Goal: Task Accomplishment & Management: Manage account settings

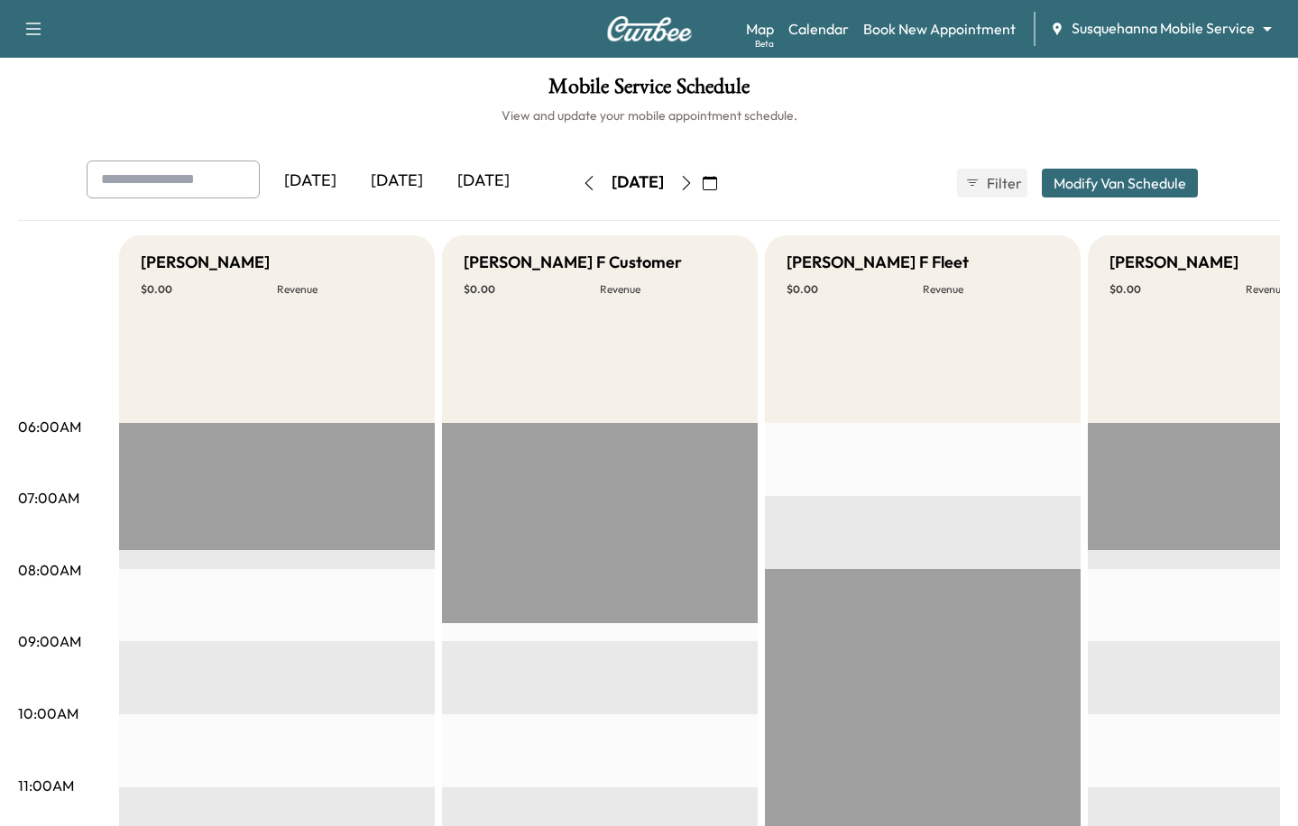
click at [694, 183] on icon "button" at bounding box center [686, 183] width 14 height 14
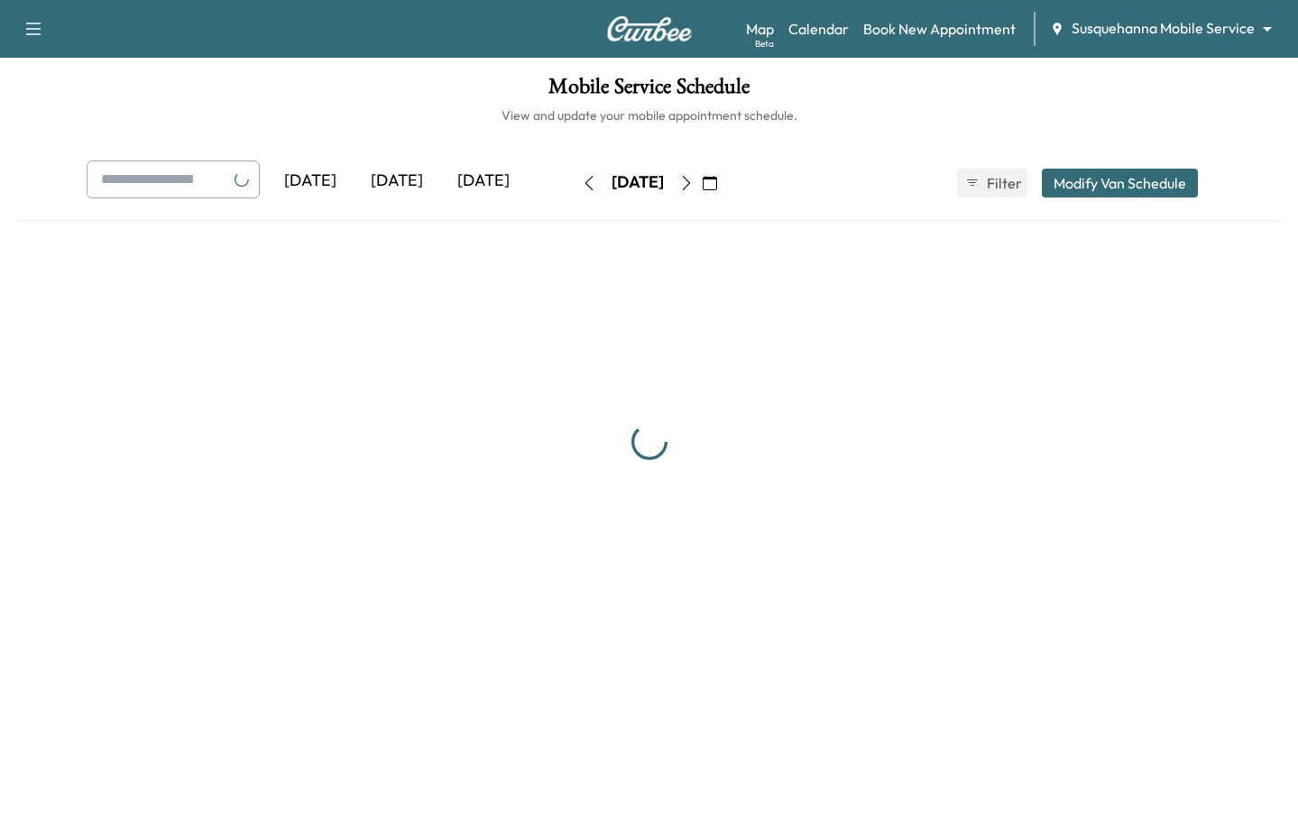
click at [694, 183] on icon "button" at bounding box center [686, 183] width 14 height 14
click at [702, 183] on div "[DATE]" at bounding box center [638, 183] width 128 height 29
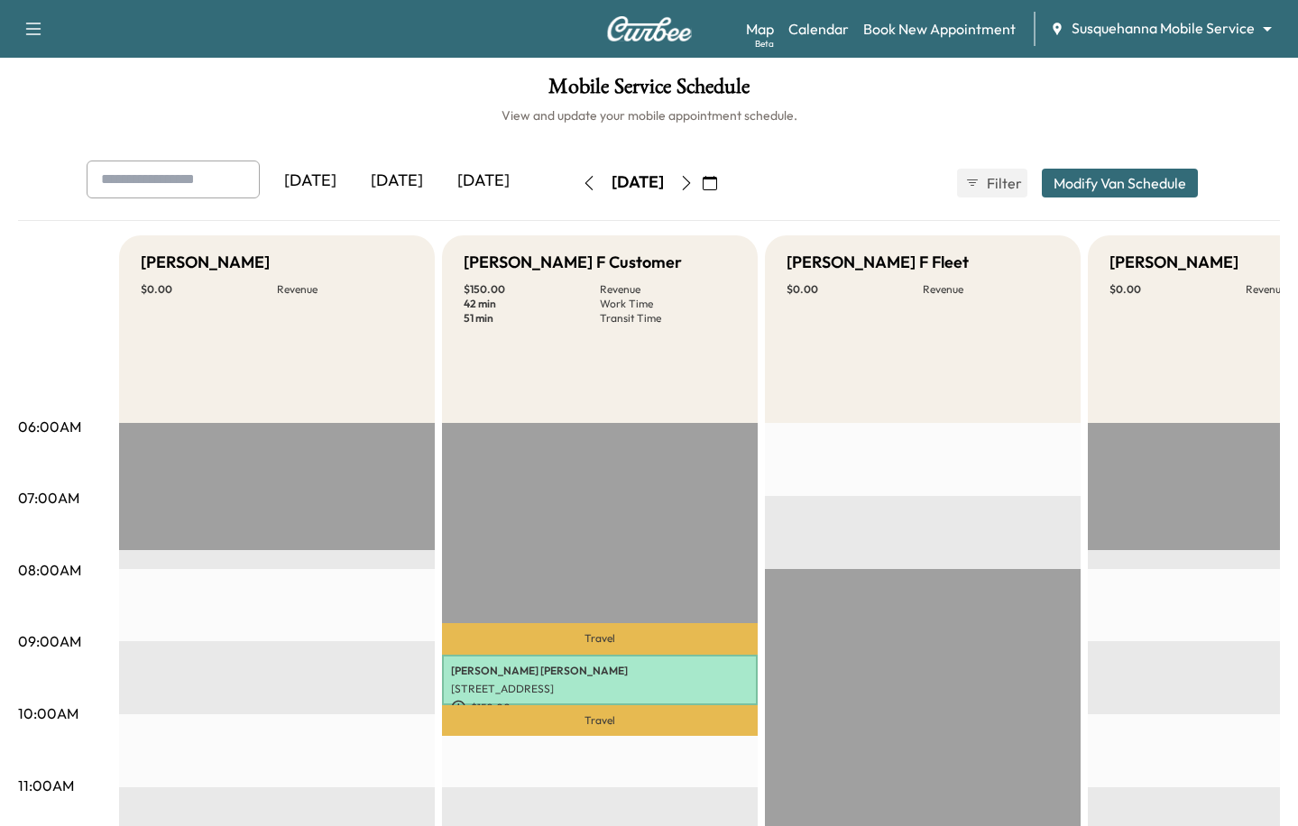
click at [702, 181] on button "button" at bounding box center [686, 183] width 31 height 29
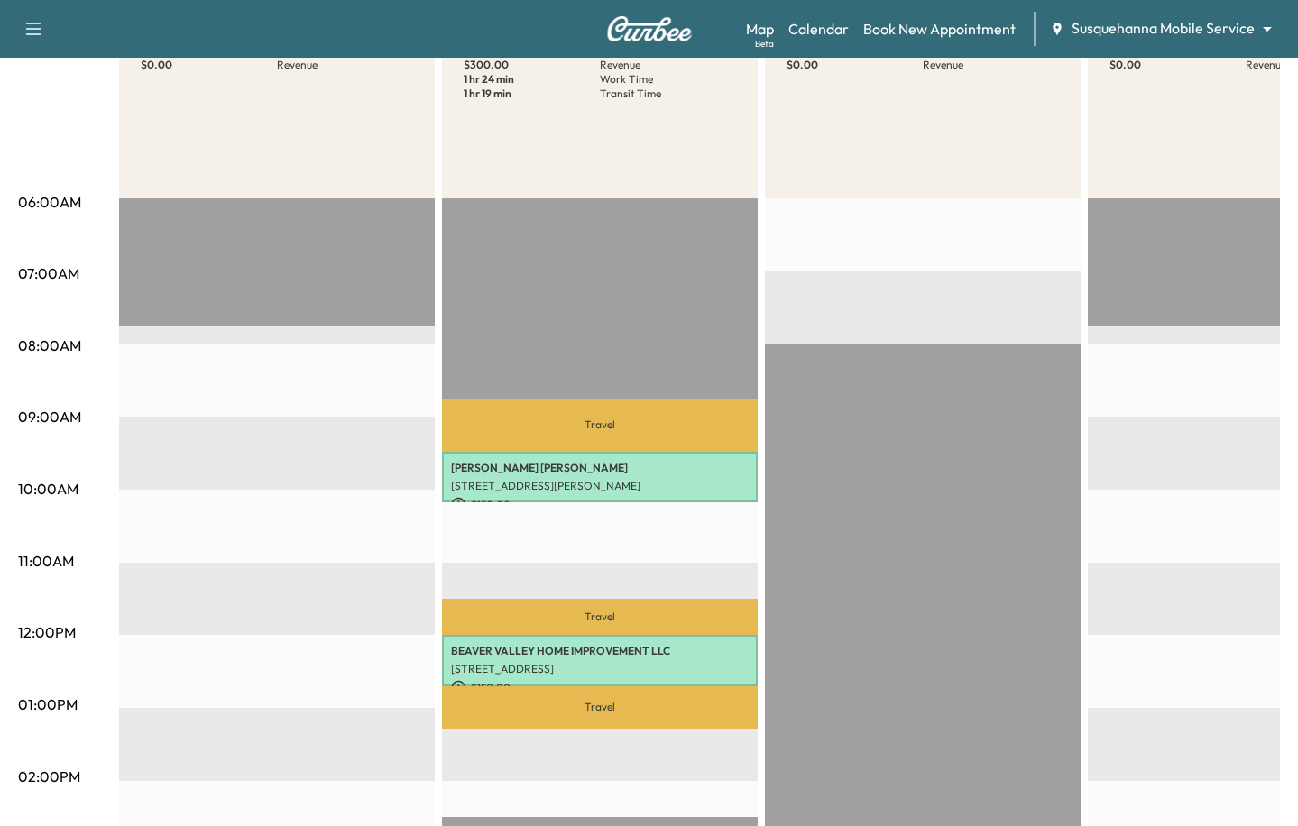
scroll to position [302, 0]
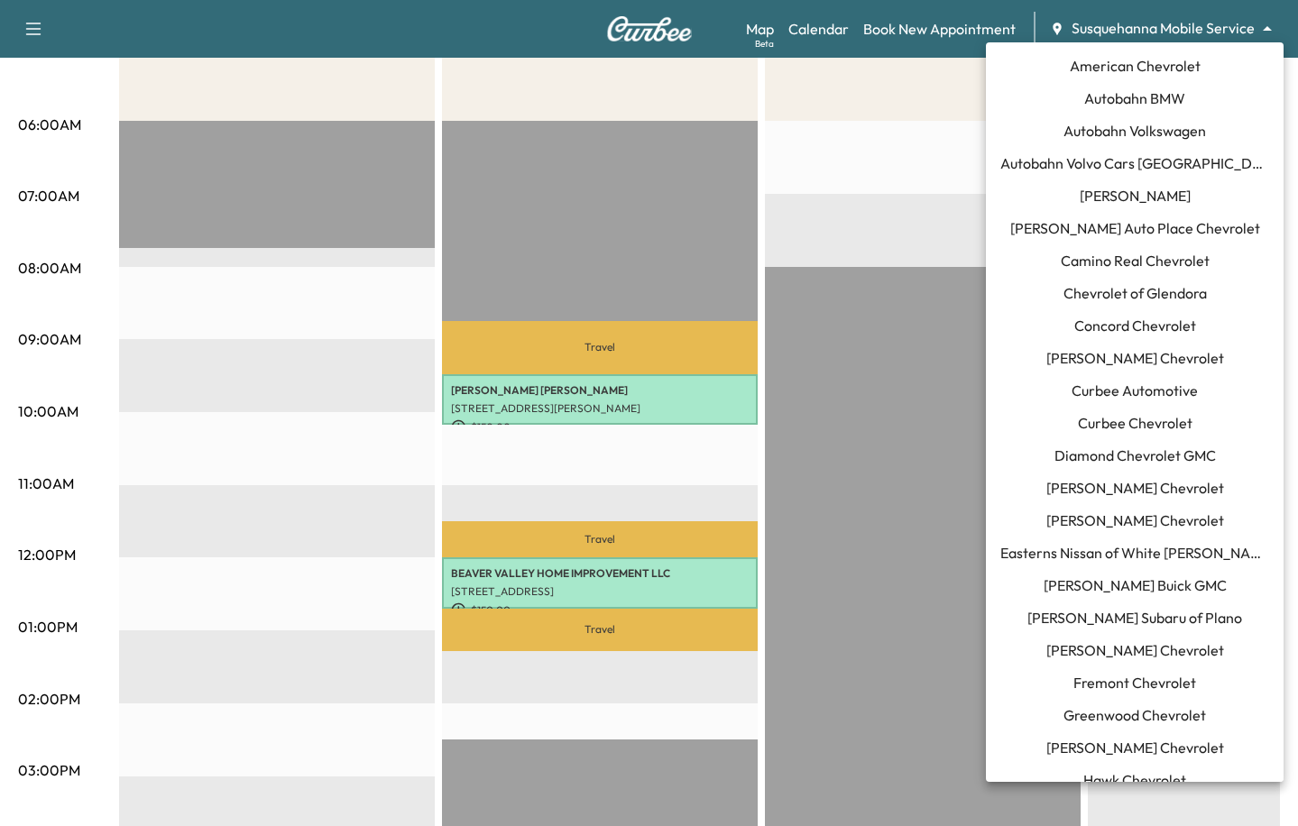
click at [1153, 23] on body "Support Log Out Map Beta Calendar Book New Appointment Susquehanna Mobile Servi…" at bounding box center [649, 111] width 1298 height 826
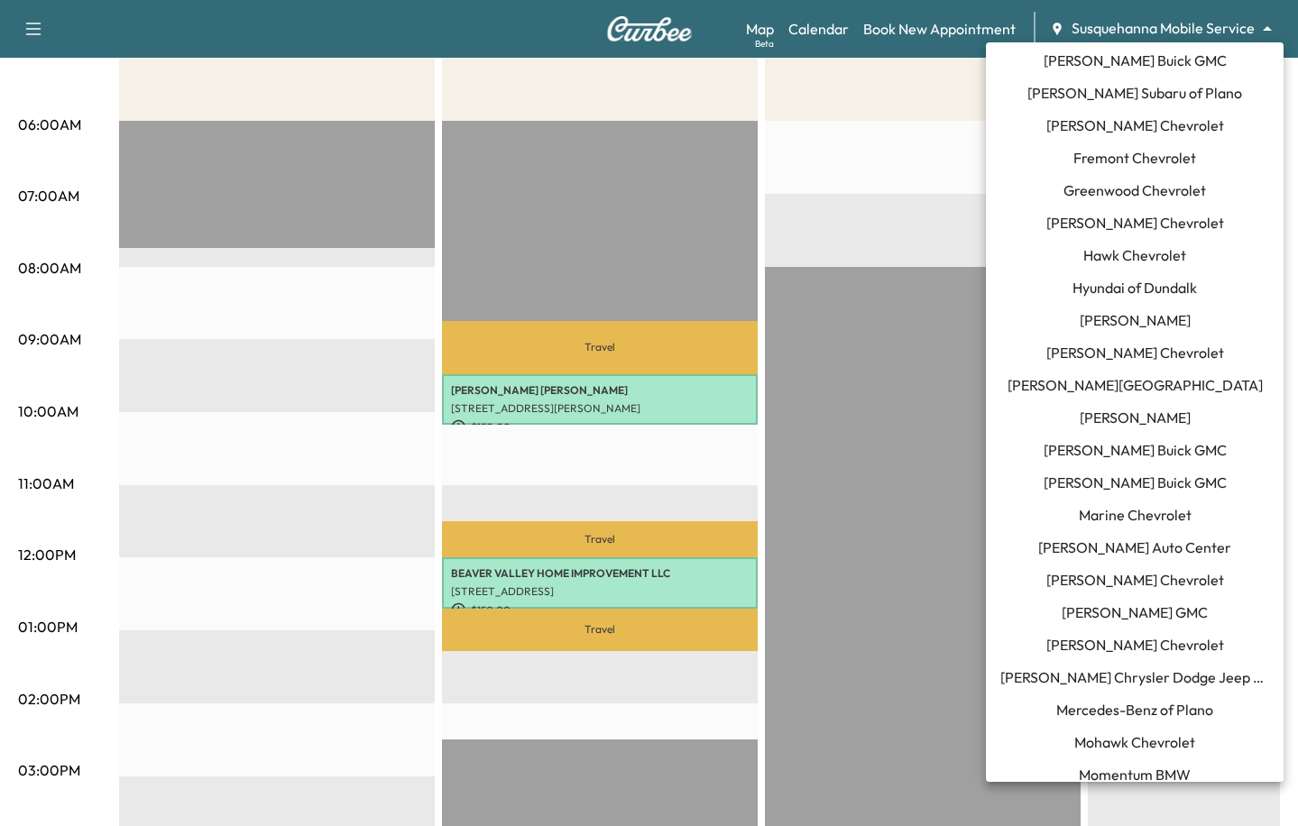
scroll to position [552, 0]
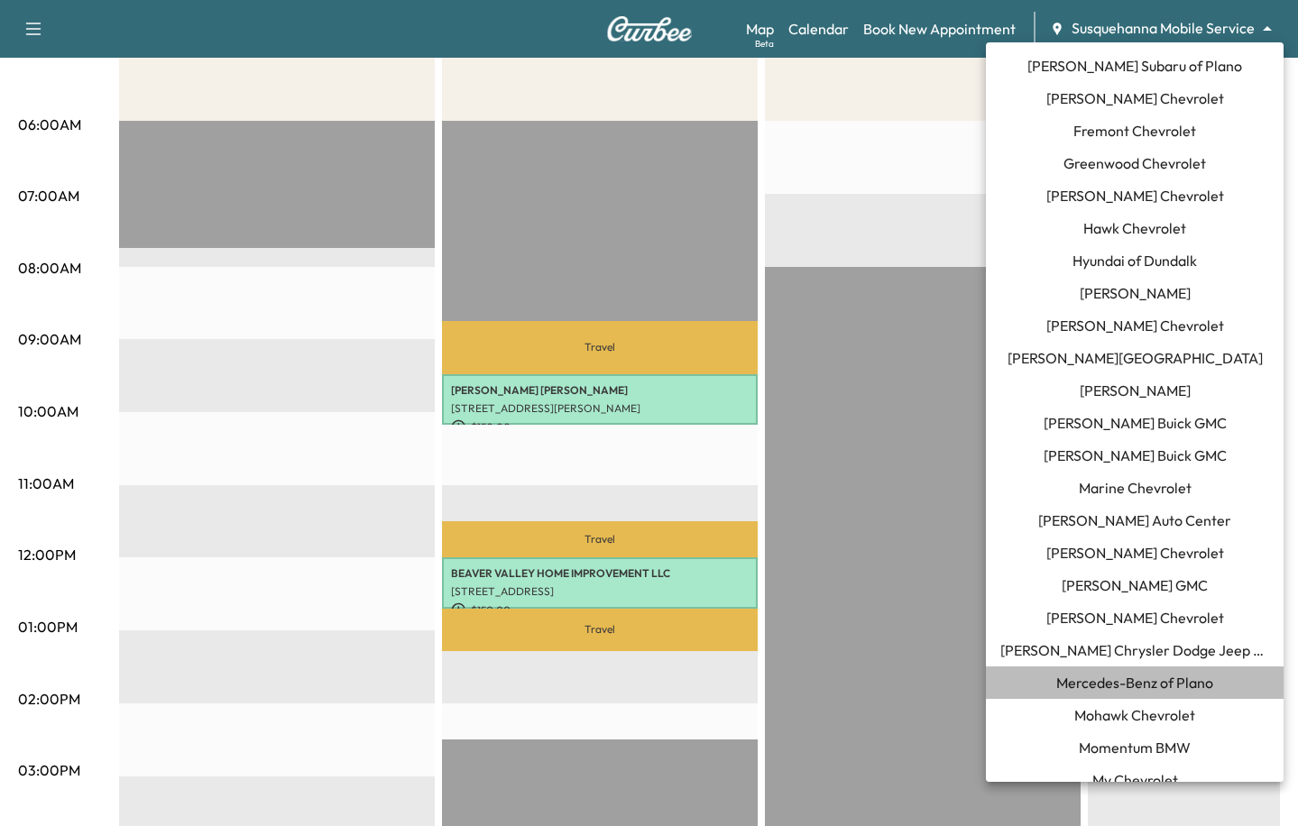
click at [1092, 689] on span "Mercedes-Benz of Plano" at bounding box center [1134, 683] width 157 height 22
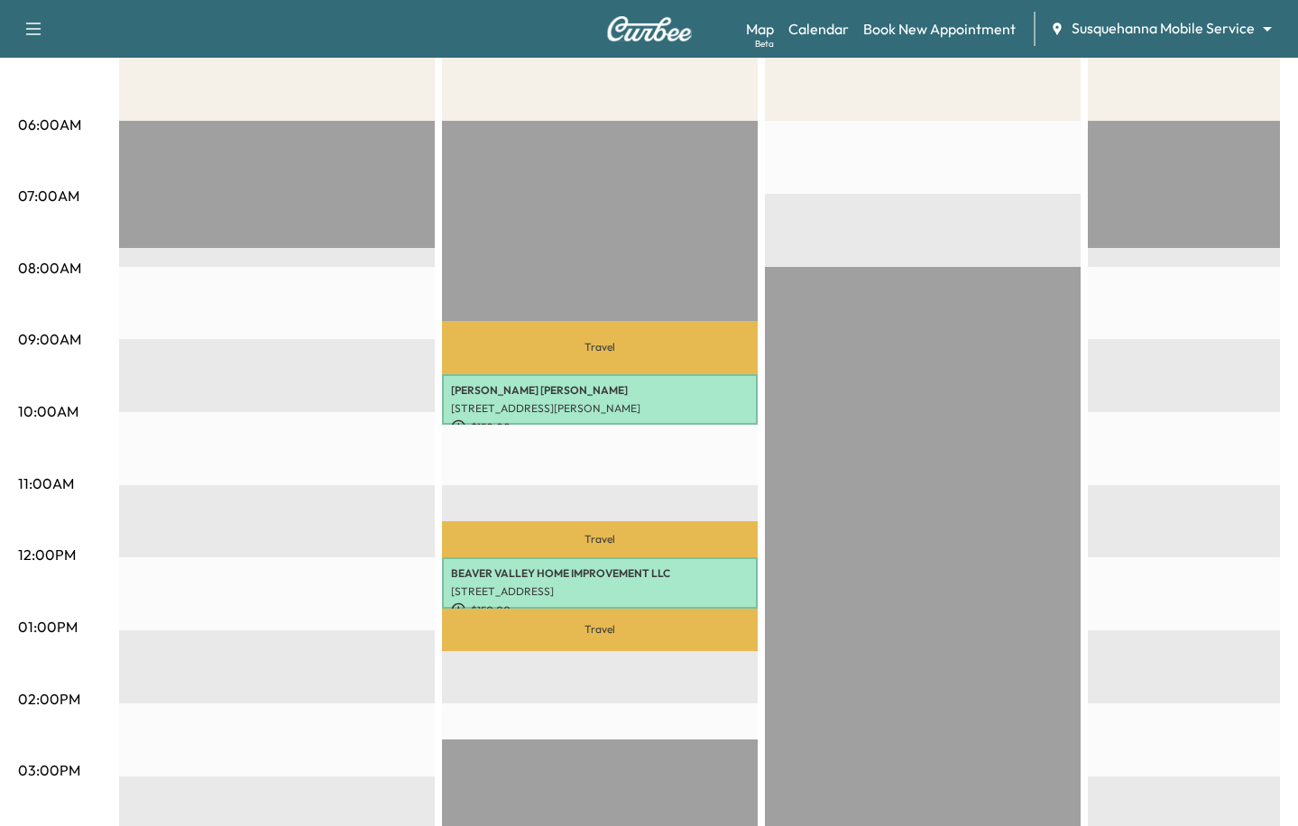
scroll to position [0, 0]
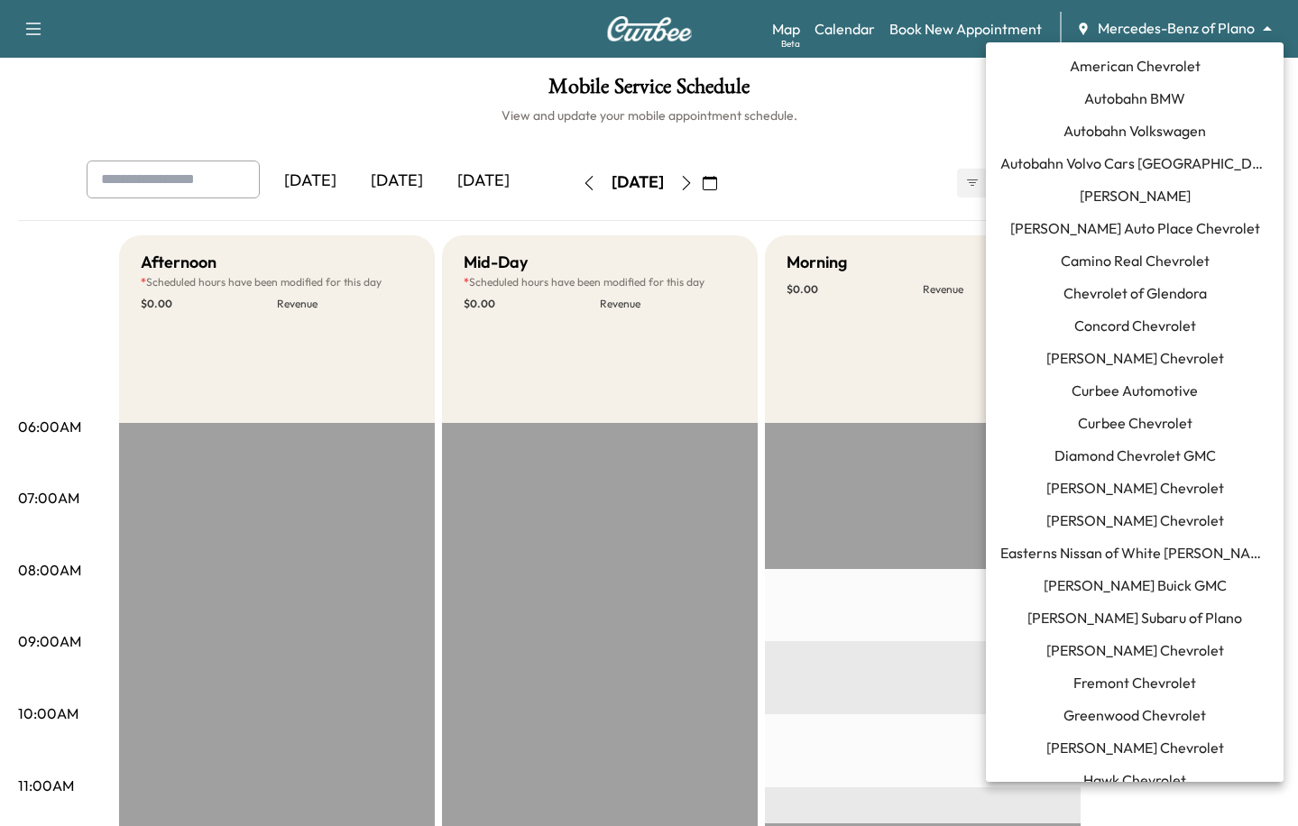
click at [1149, 32] on body "Support Log Out Map Beta Calendar Book New Appointment Mercedes-Benz of Plano *…" at bounding box center [649, 413] width 1298 height 826
click at [1095, 596] on li "[PERSON_NAME] Buick GMC" at bounding box center [1135, 585] width 298 height 32
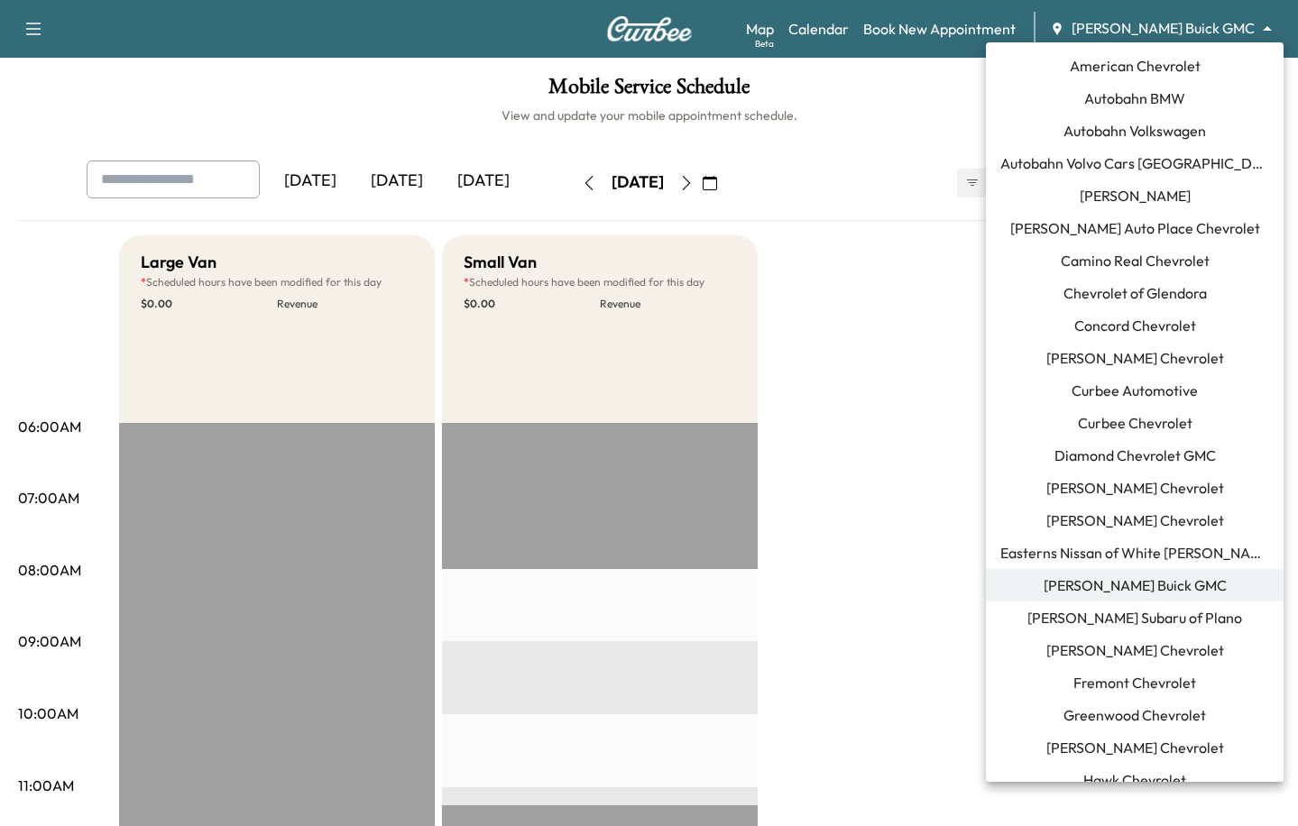
click at [1229, 35] on body "Support Log Out Map Beta Calendar Book New Appointment [PERSON_NAME] Buick GMC …" at bounding box center [649, 413] width 1298 height 826
click at [1129, 619] on span "[PERSON_NAME] Subaru of Plano" at bounding box center [1134, 618] width 215 height 22
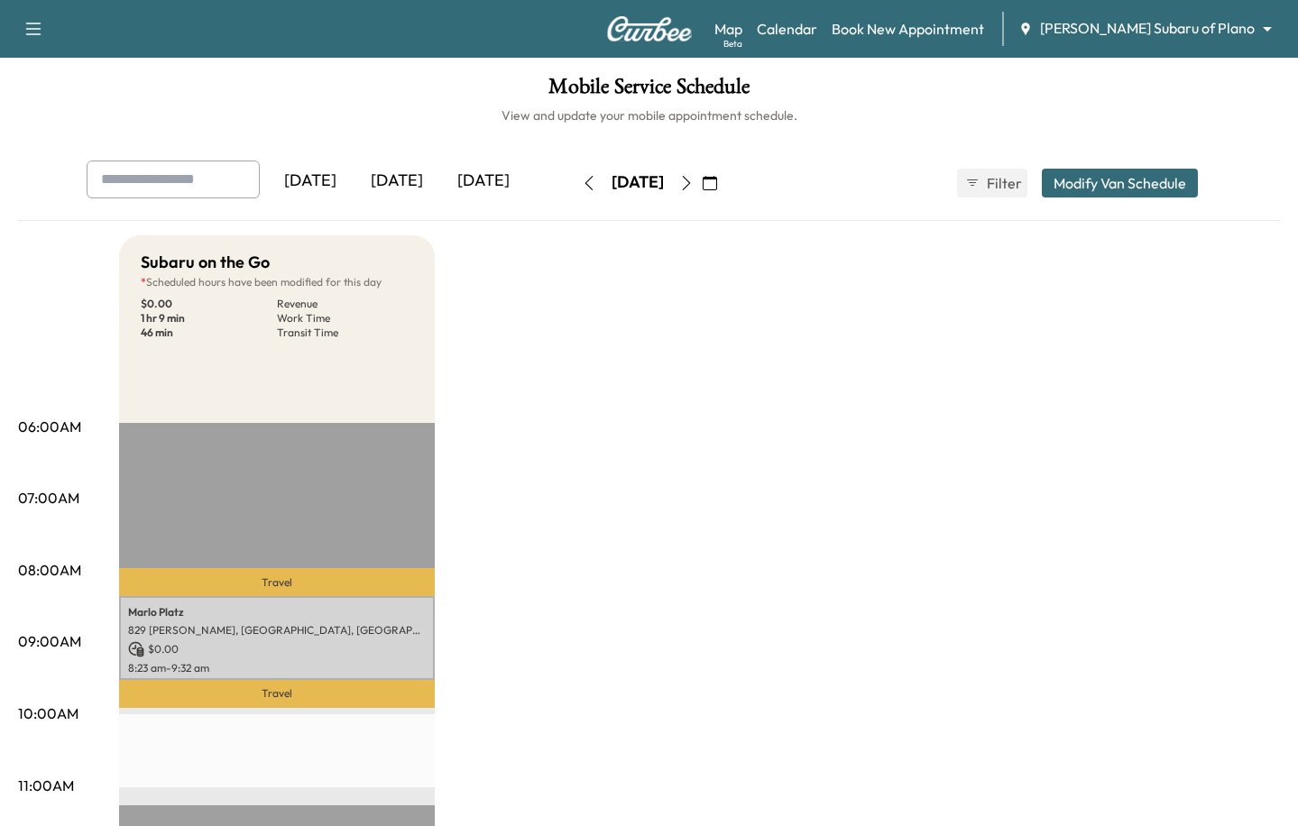
scroll to position [60, 0]
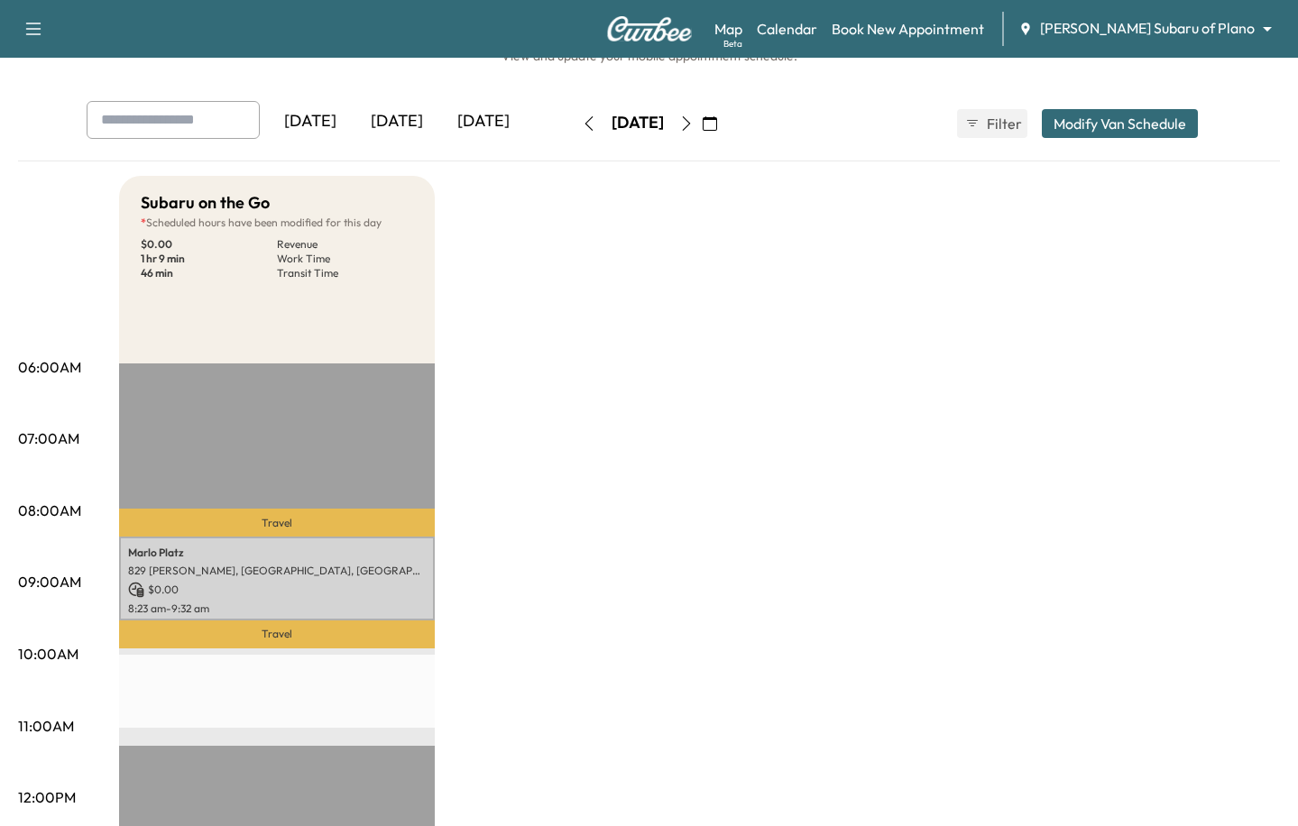
click at [1141, 37] on body "Support Log Out Map Beta Calendar Book New Appointment [PERSON_NAME] Subaru of …" at bounding box center [649, 353] width 1298 height 826
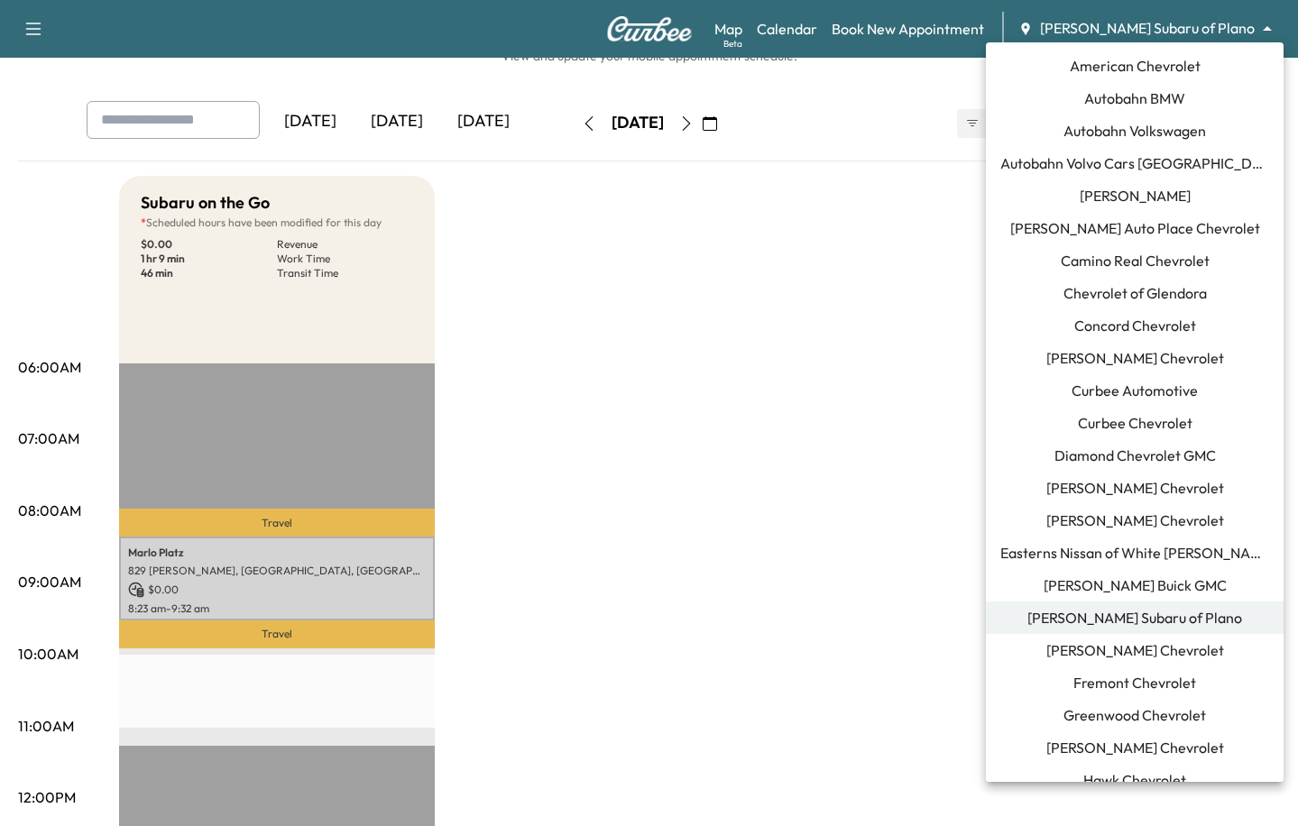
click at [1110, 573] on li "[PERSON_NAME] Buick GMC" at bounding box center [1135, 585] width 298 height 32
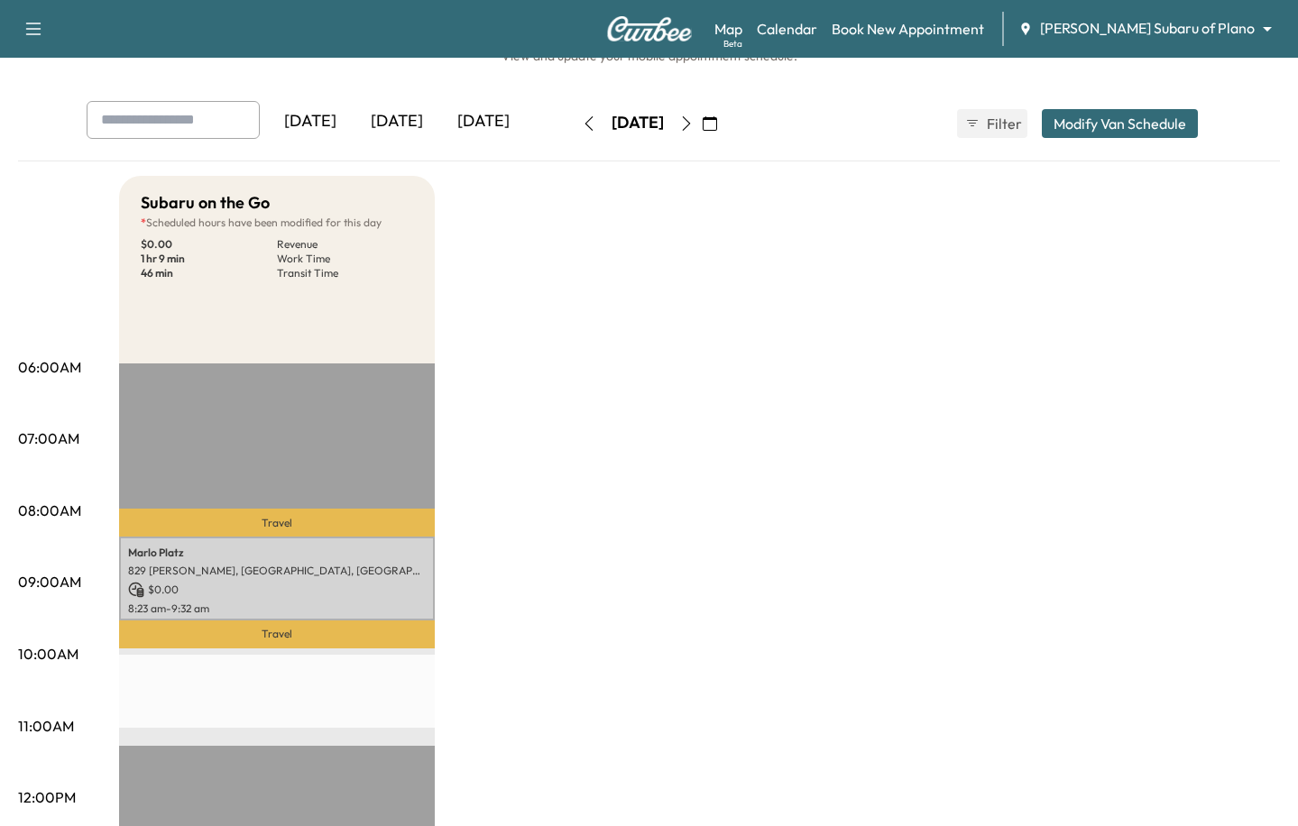
scroll to position [0, 0]
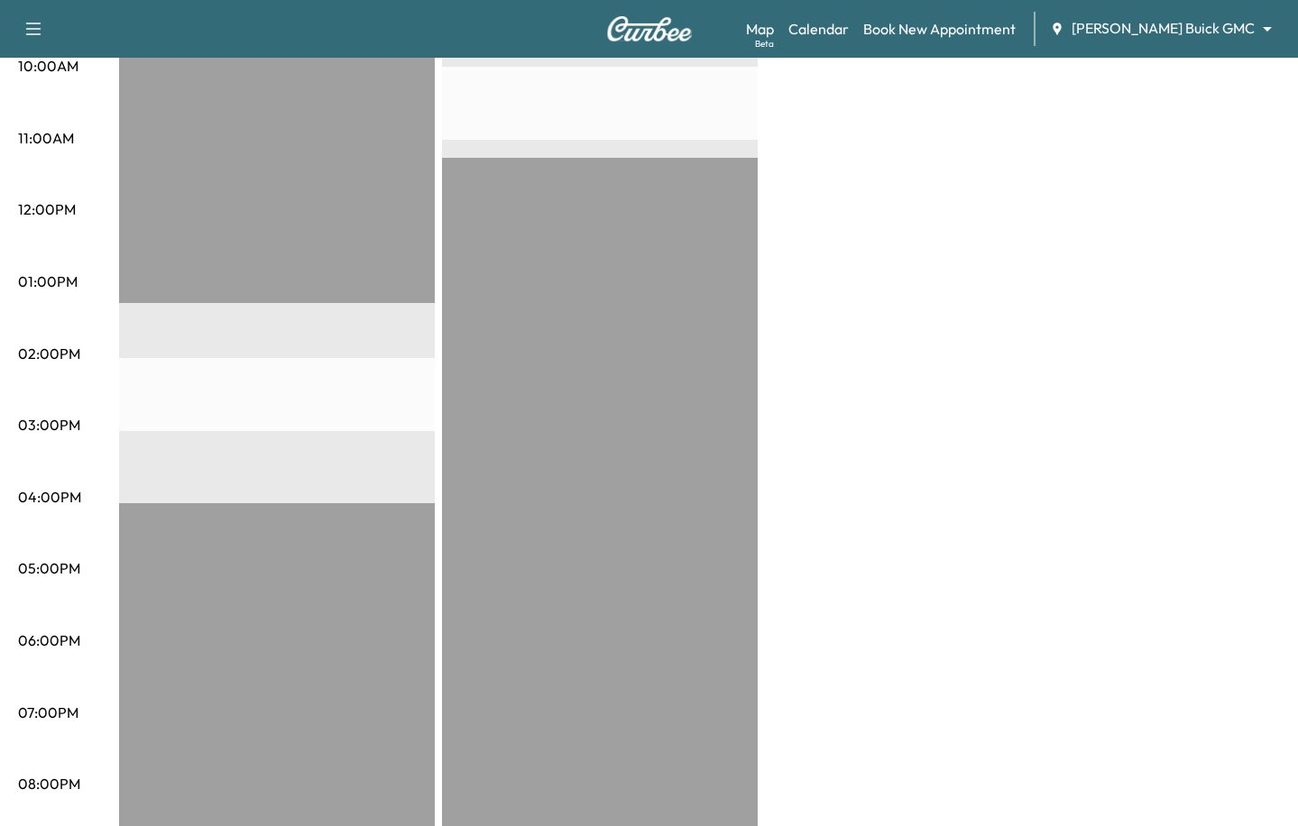
scroll to position [605, 0]
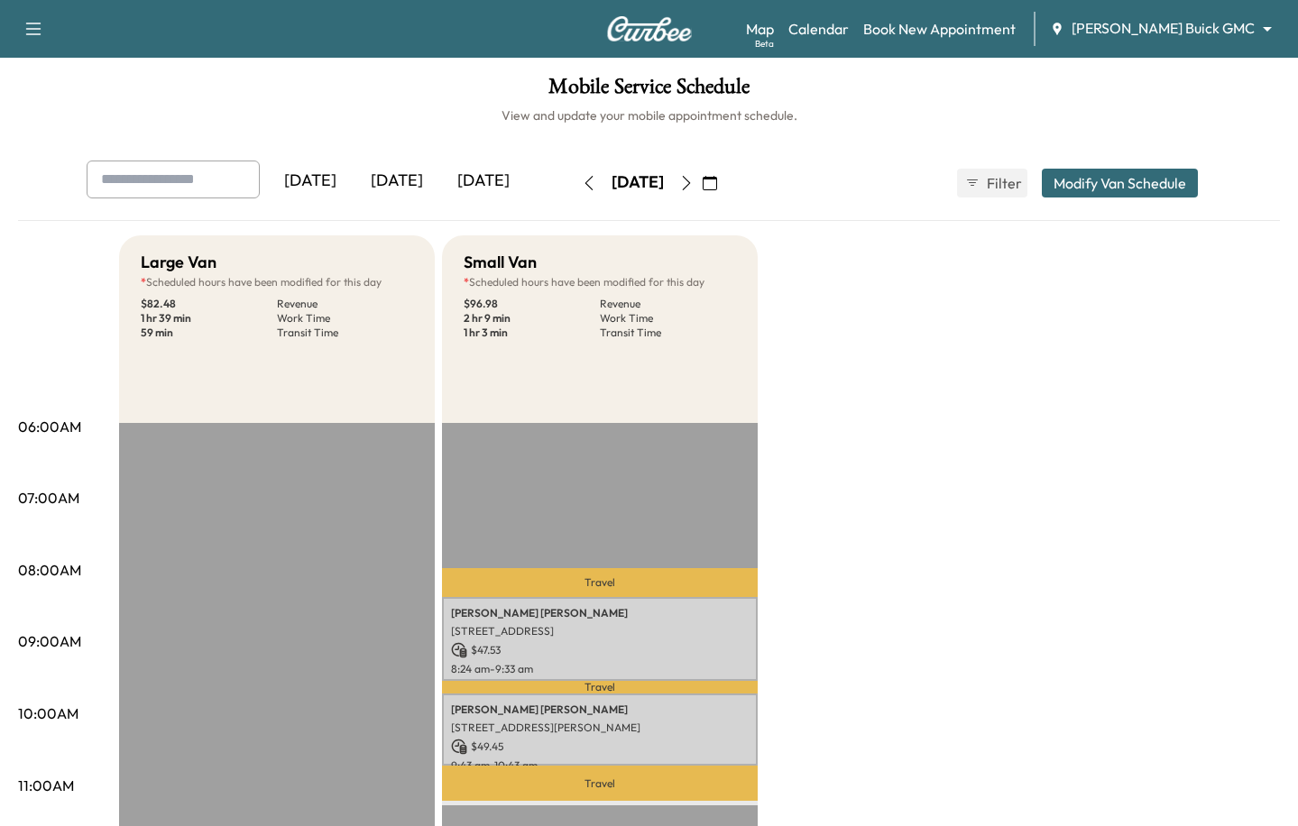
click at [1189, 40] on div "Map Beta Calendar Book New Appointment [PERSON_NAME] Buick GMC ******** ​" at bounding box center [1015, 29] width 538 height 34
click at [1185, 31] on body "Support Log Out Map Beta Calendar Book New Appointment [PERSON_NAME] Buick GMC …" at bounding box center [649, 413] width 1298 height 826
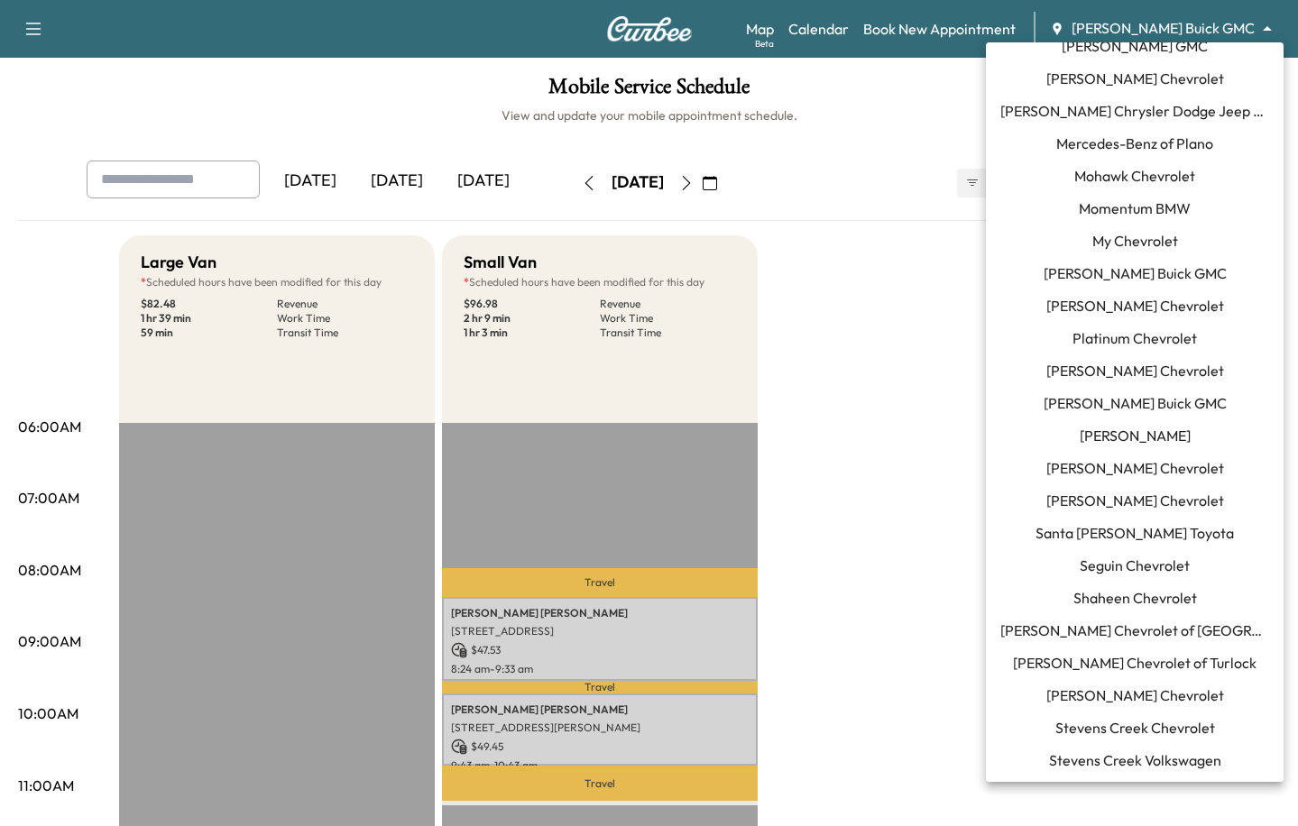
scroll to position [1256, 0]
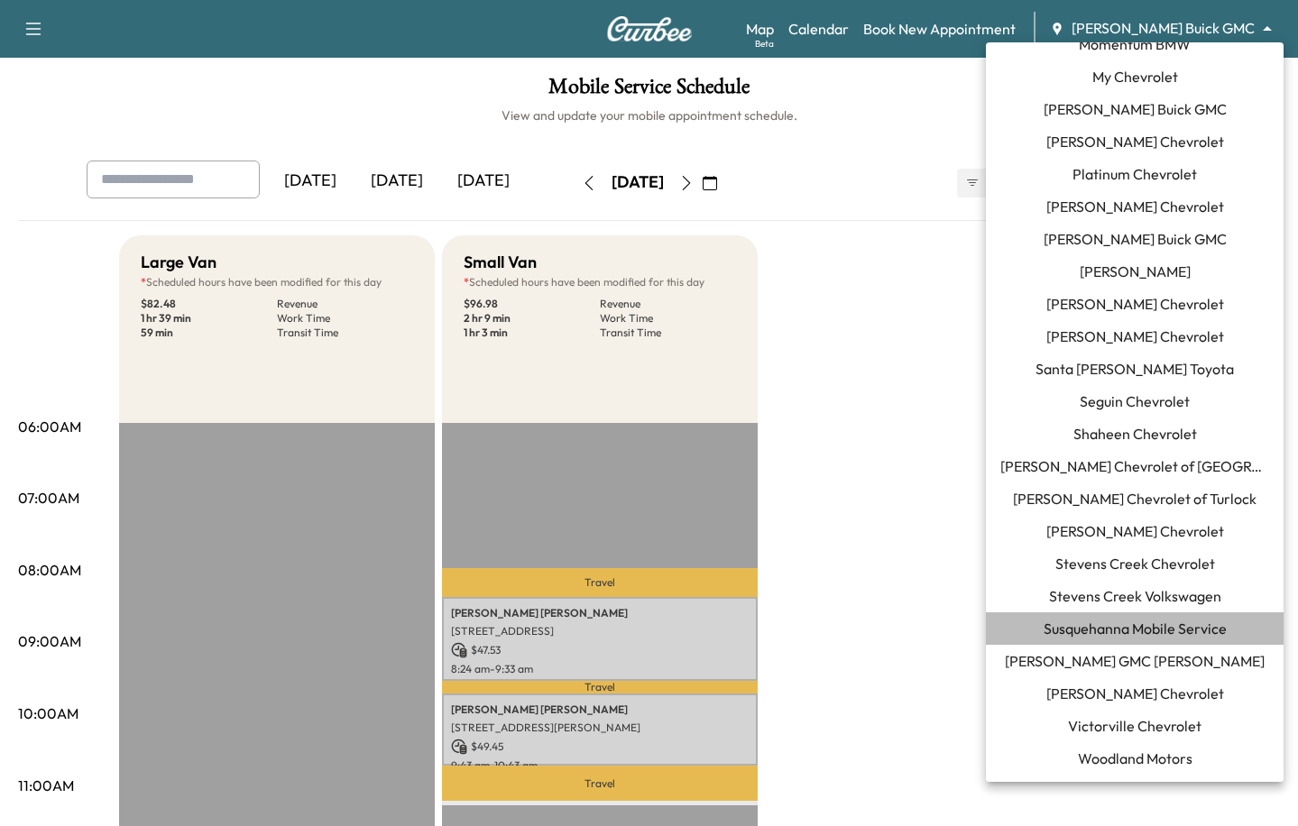
click at [1118, 613] on li "Susquehanna Mobile Service" at bounding box center [1135, 628] width 298 height 32
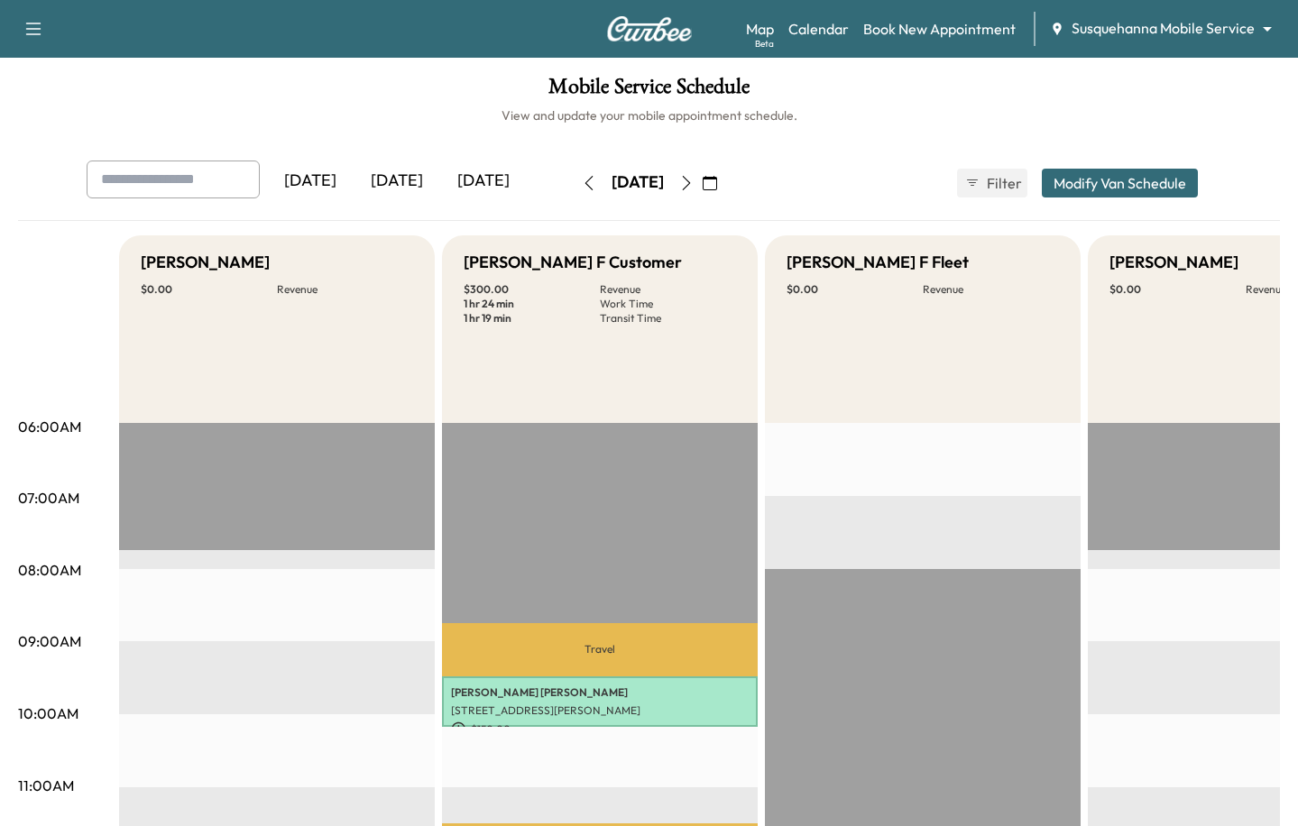
click at [717, 178] on icon "button" at bounding box center [710, 183] width 14 height 14
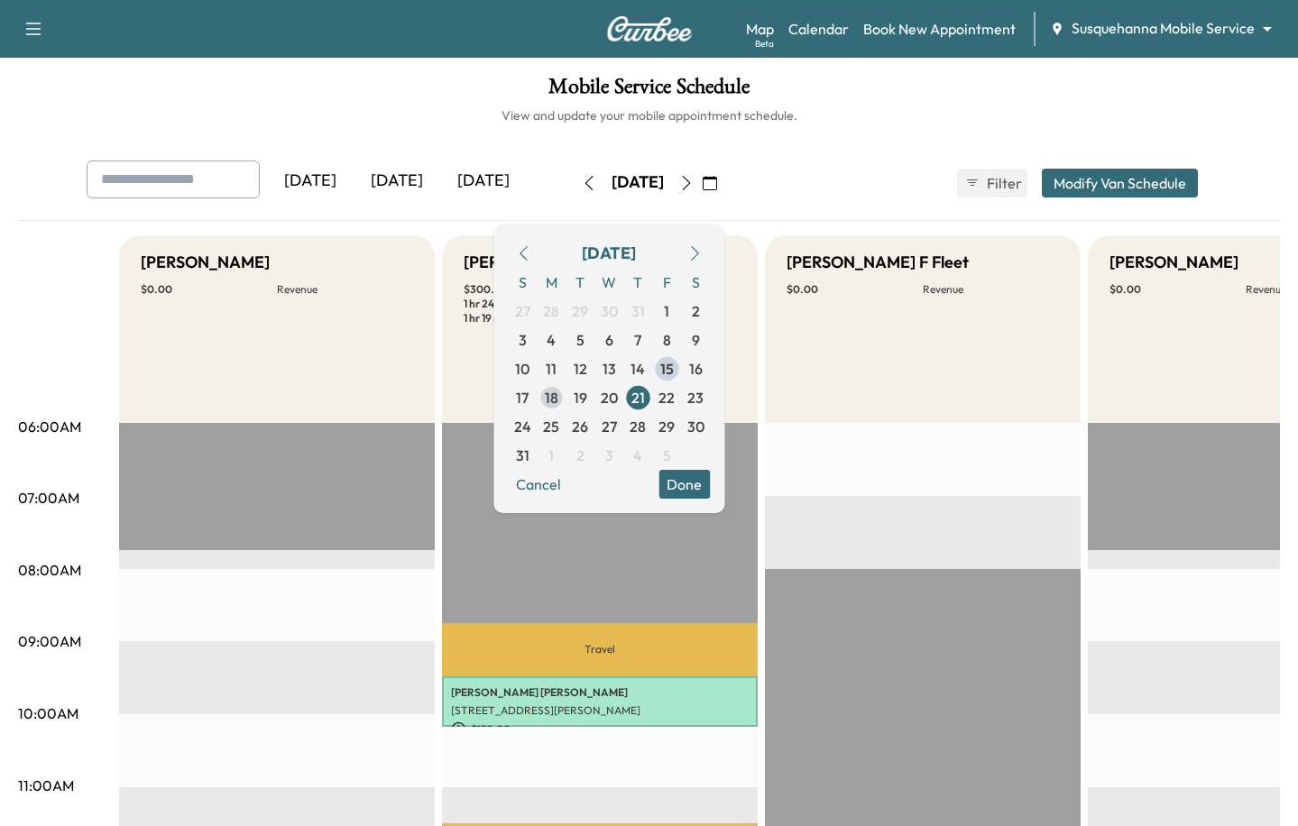
click at [558, 393] on span "18" at bounding box center [552, 398] width 14 height 22
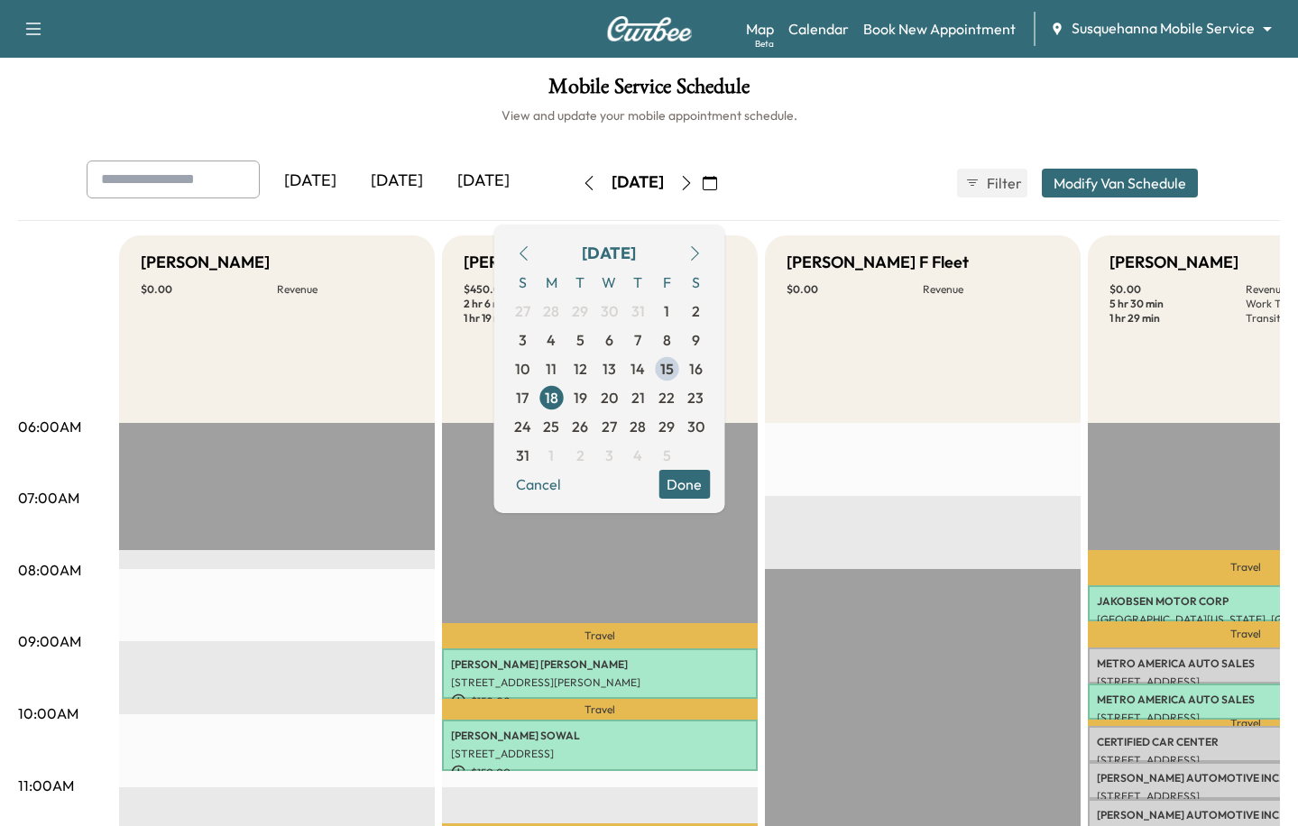
click at [710, 480] on button "Done" at bounding box center [683, 484] width 51 height 29
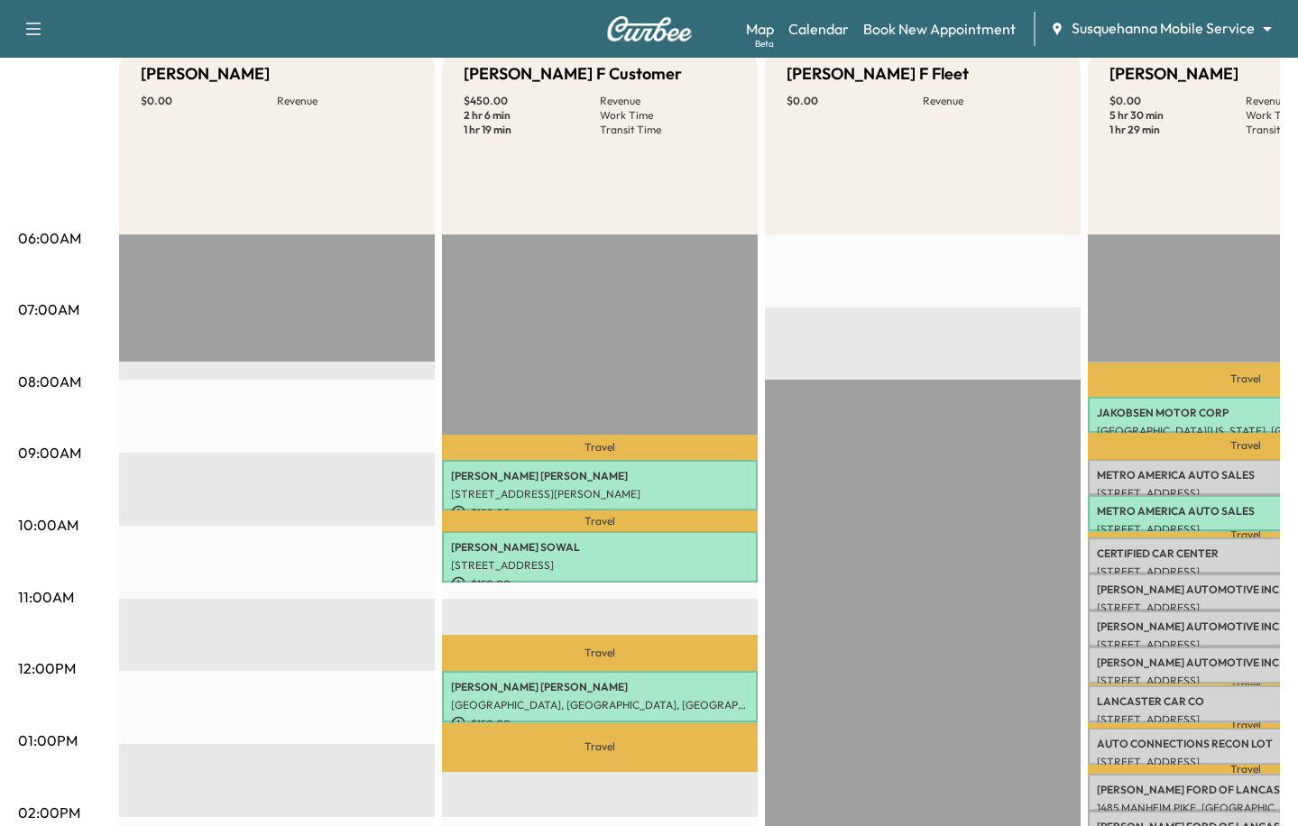
scroll to position [295, 0]
